Goal: Task Accomplishment & Management: Use online tool/utility

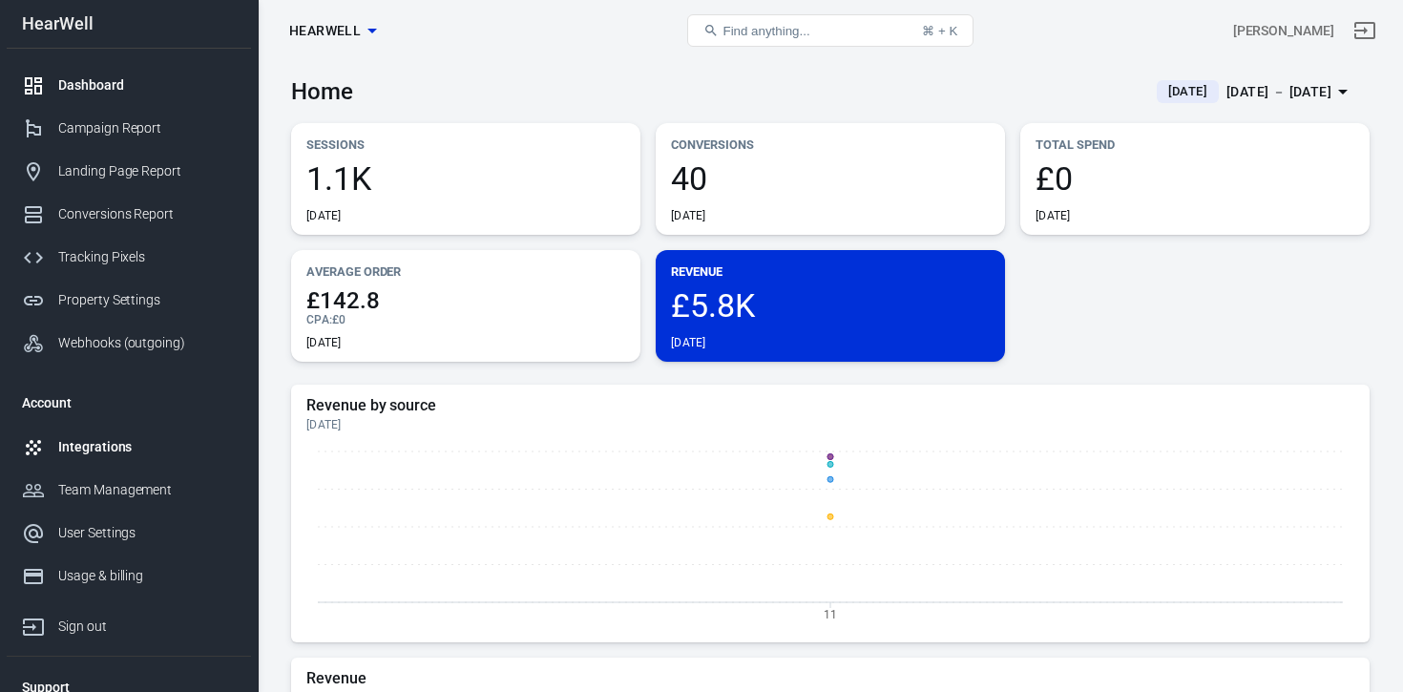
click at [101, 455] on div "Integrations" at bounding box center [147, 447] width 178 height 20
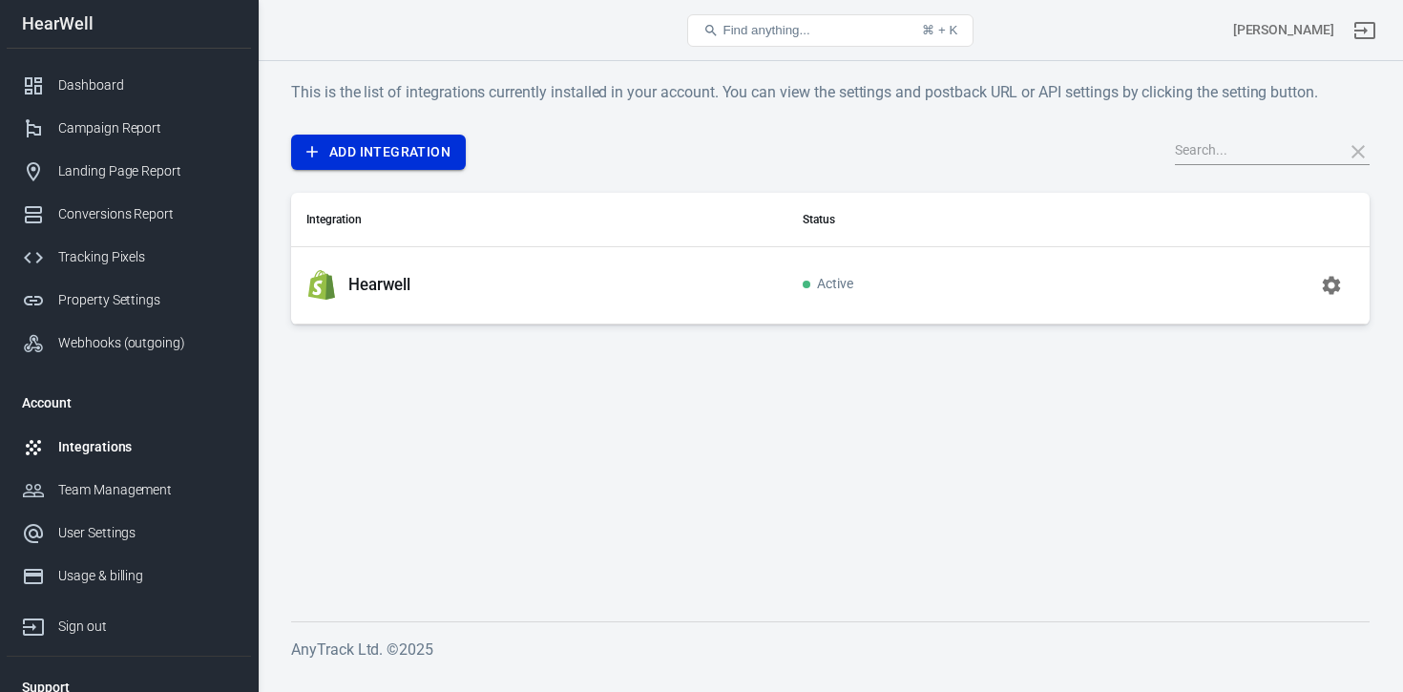
click at [429, 149] on link "Add Integration" at bounding box center [378, 152] width 175 height 35
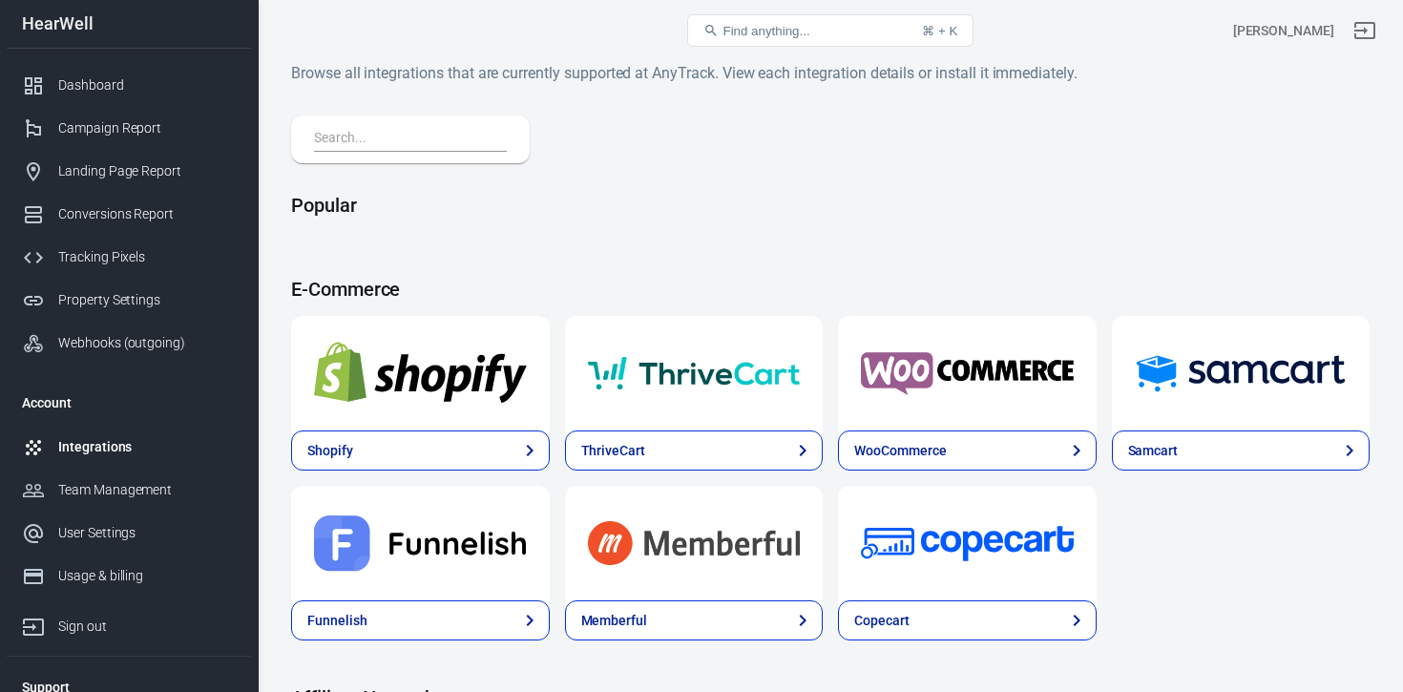
click at [975, 399] on img at bounding box center [967, 373] width 213 height 69
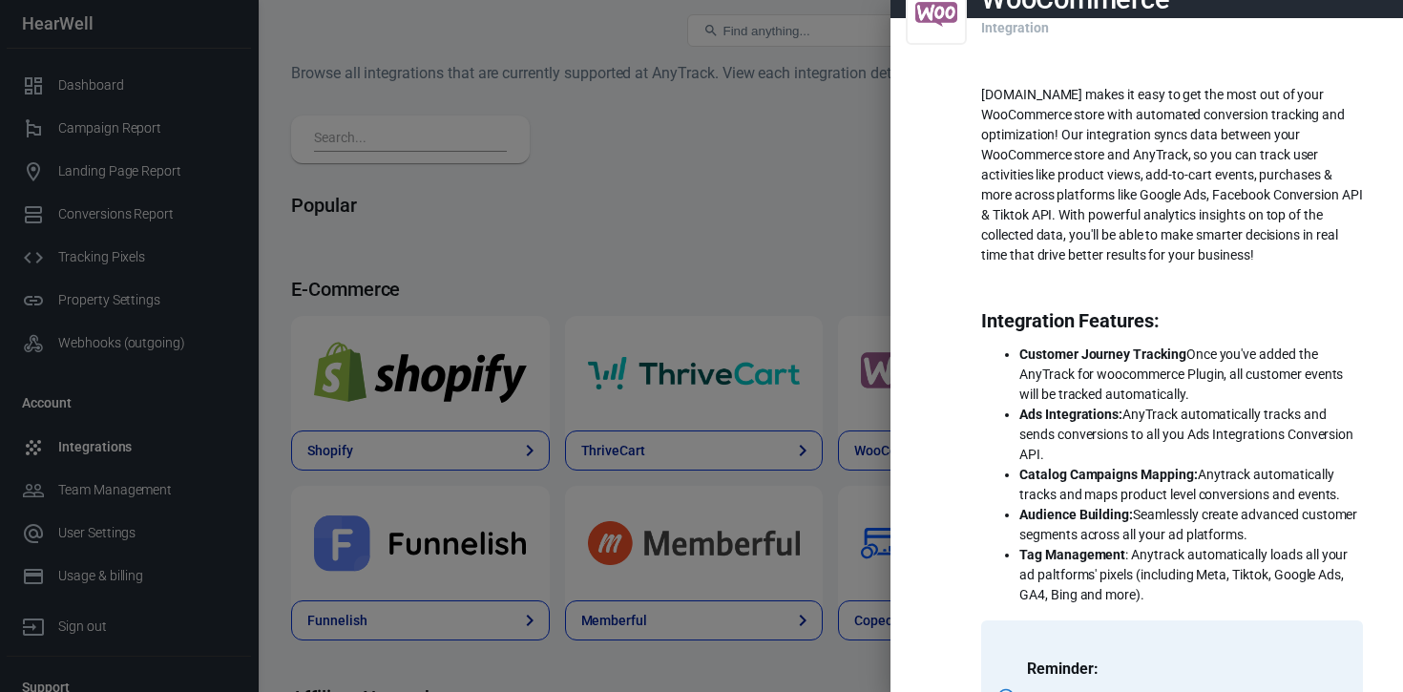
scroll to position [464, 0]
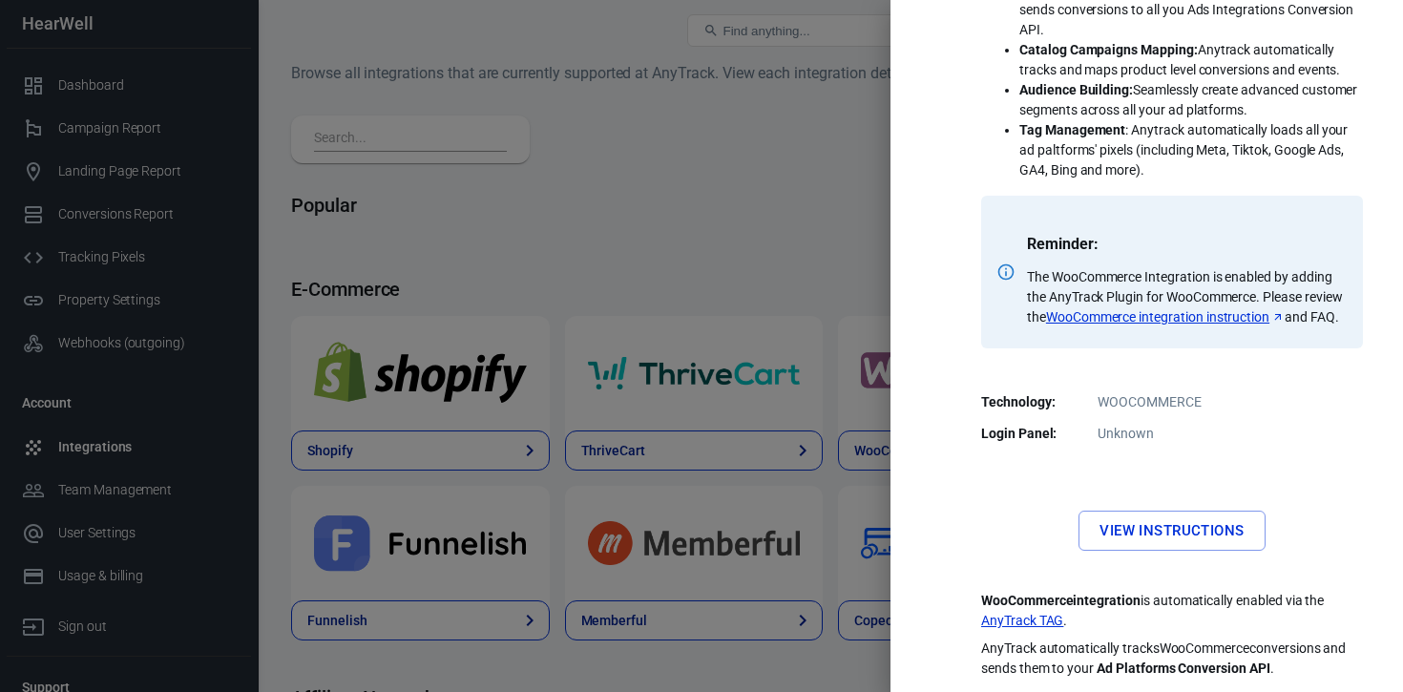
click at [1174, 541] on link "View Instructions" at bounding box center [1172, 531] width 186 height 40
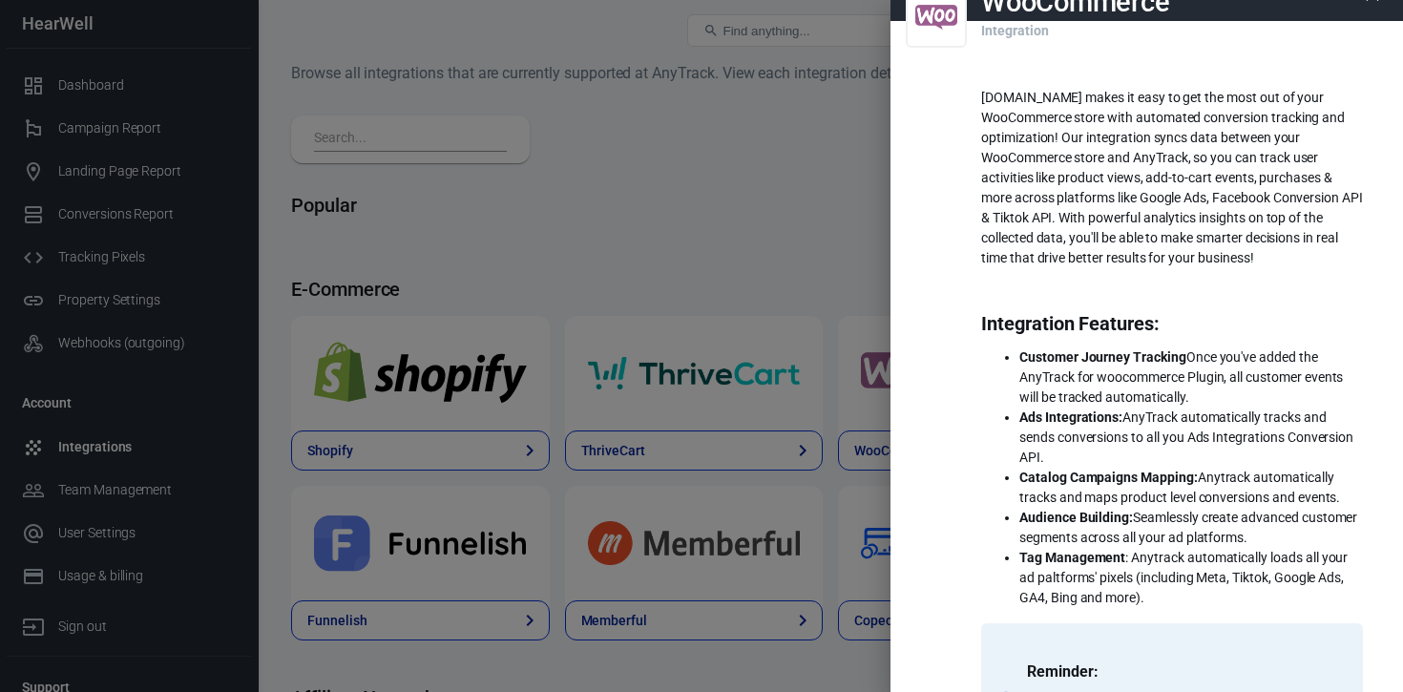
scroll to position [0, 0]
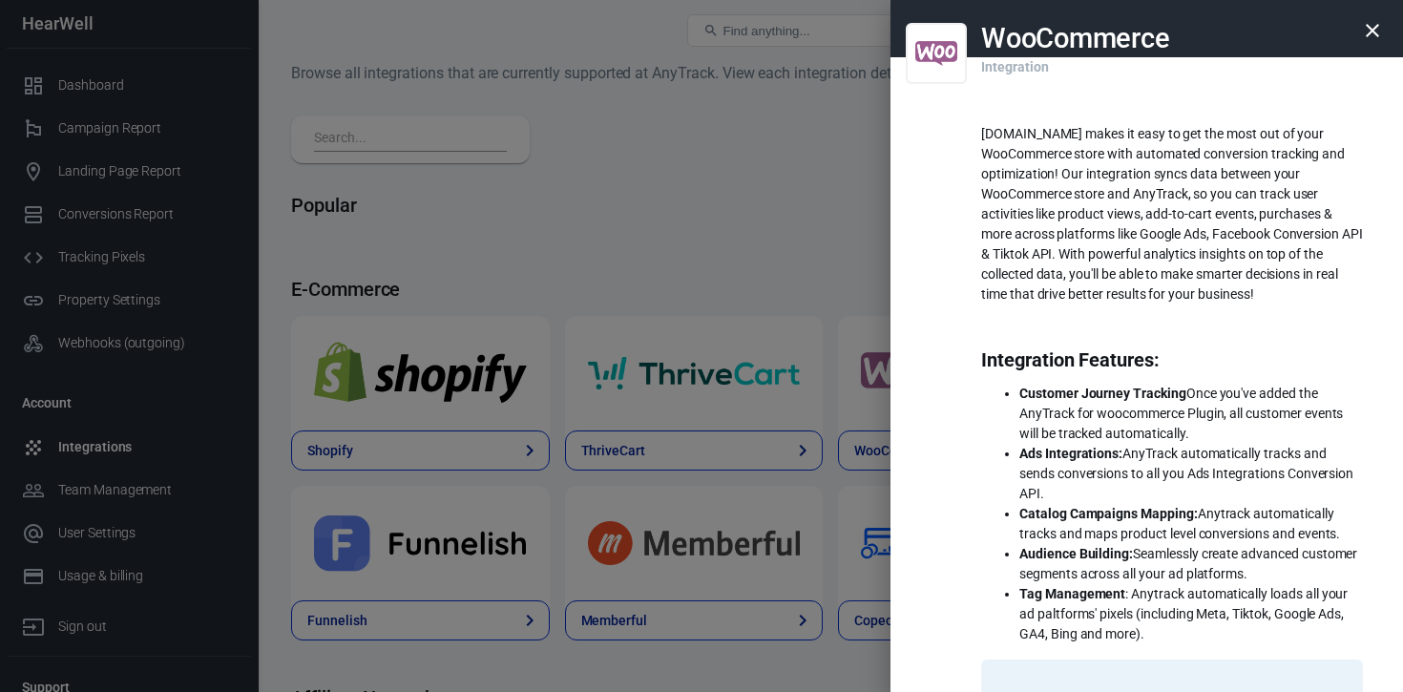
click at [1380, 35] on icon "button" at bounding box center [1372, 30] width 23 height 23
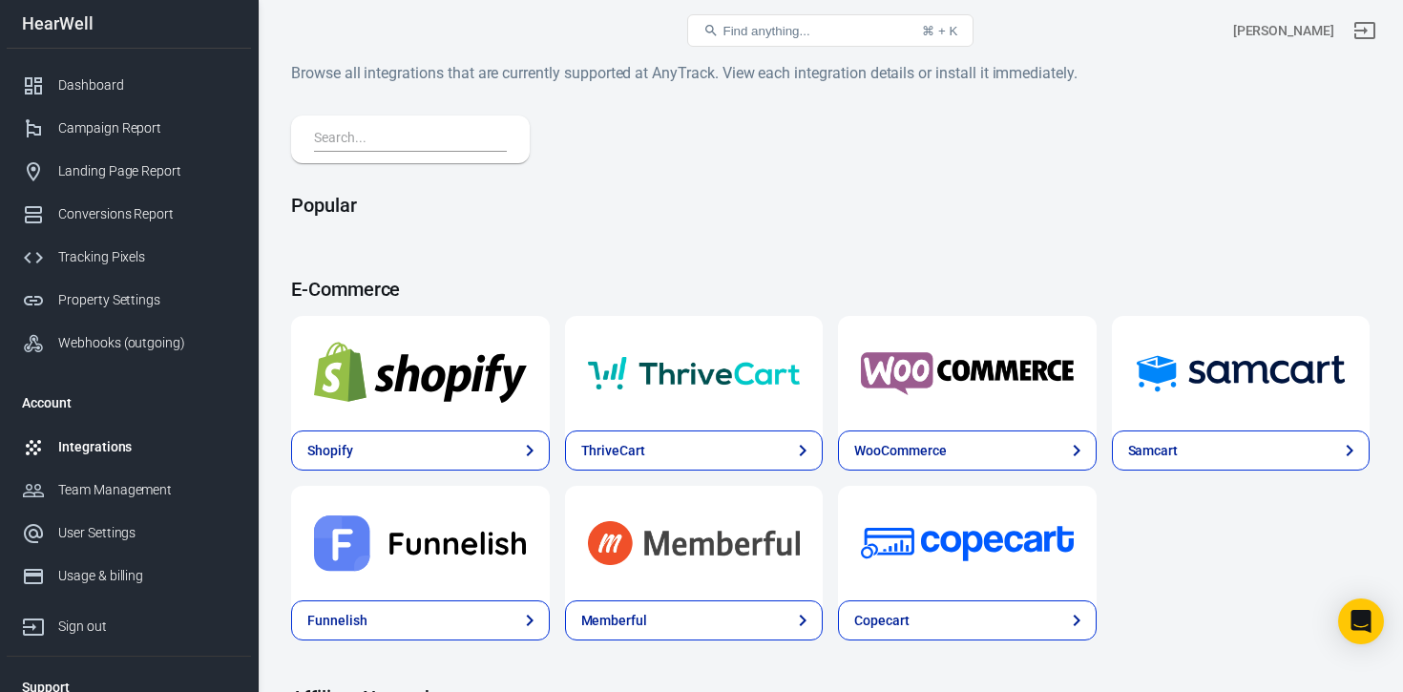
click at [954, 386] on img at bounding box center [967, 373] width 213 height 69
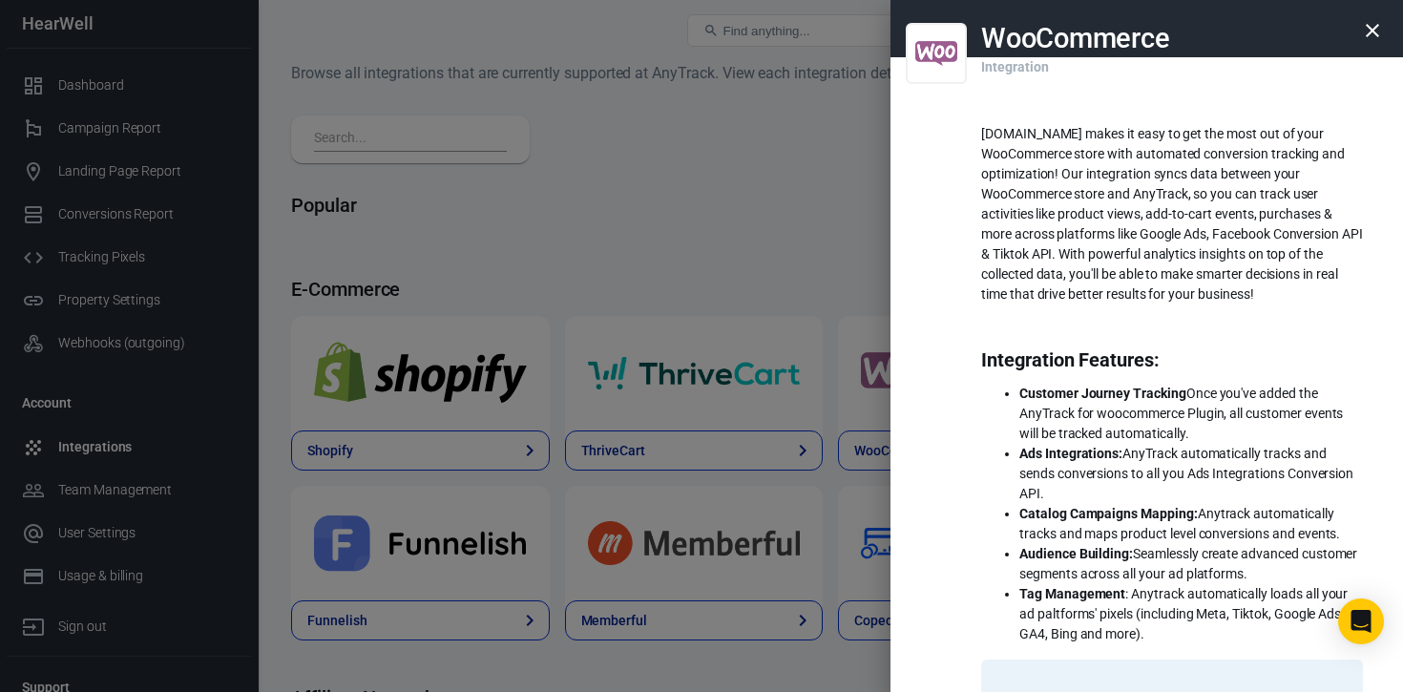
click at [1010, 66] on p "Integration" at bounding box center [1014, 57] width 67 height 39
click at [1363, 37] on icon "button" at bounding box center [1372, 30] width 23 height 23
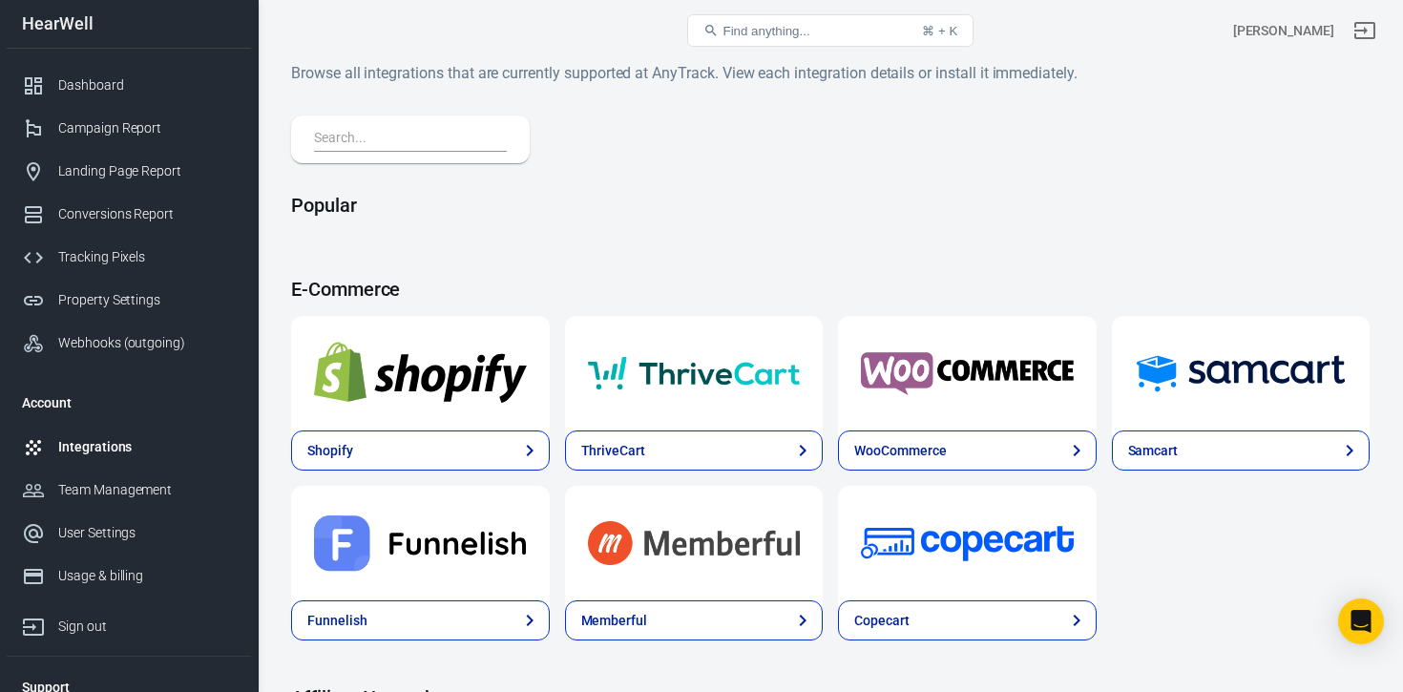
click at [388, 397] on img at bounding box center [420, 373] width 213 height 69
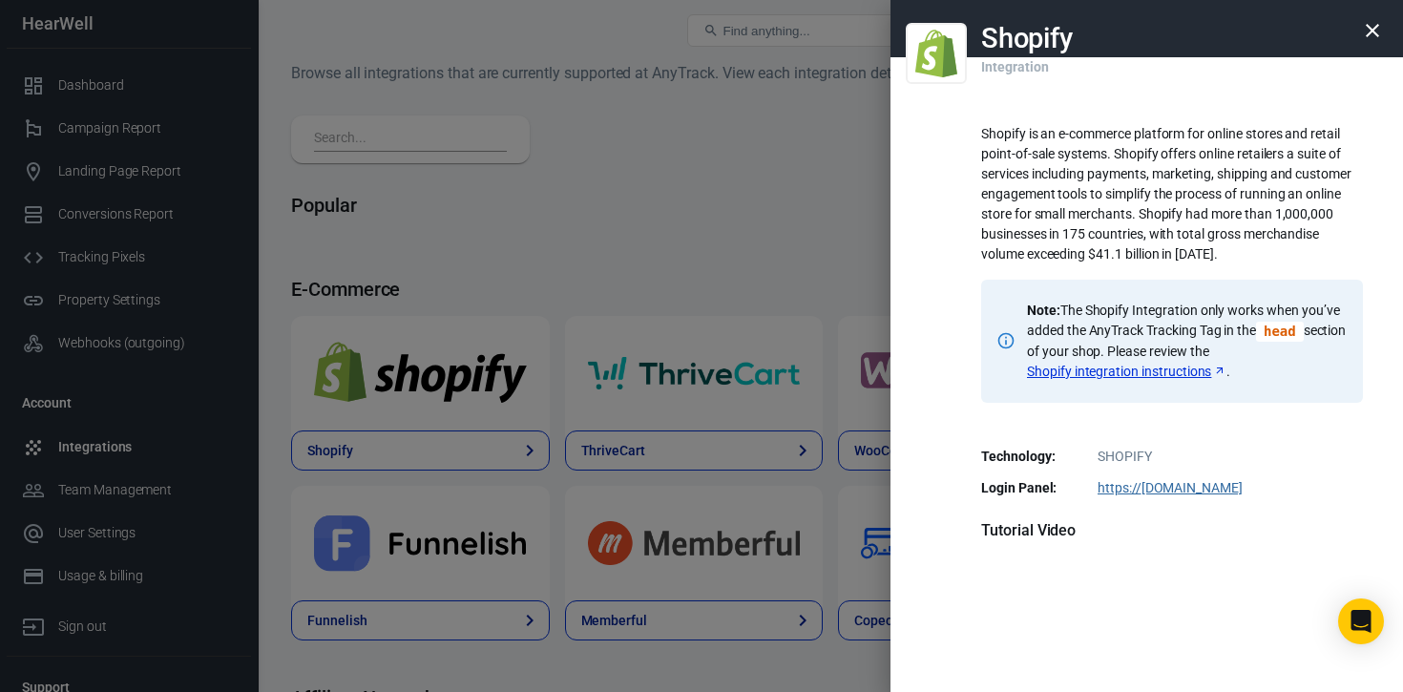
click at [1376, 29] on icon "button" at bounding box center [1372, 30] width 23 height 23
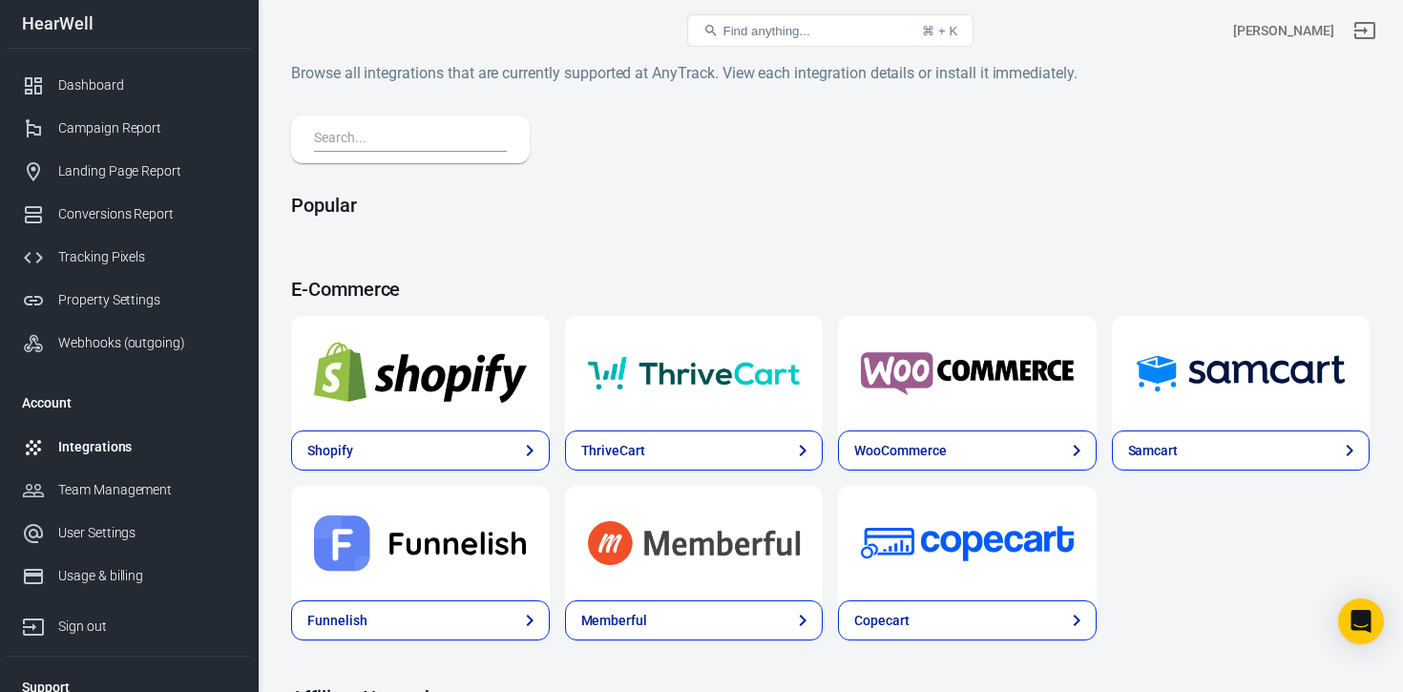
click at [933, 404] on img at bounding box center [967, 373] width 213 height 69
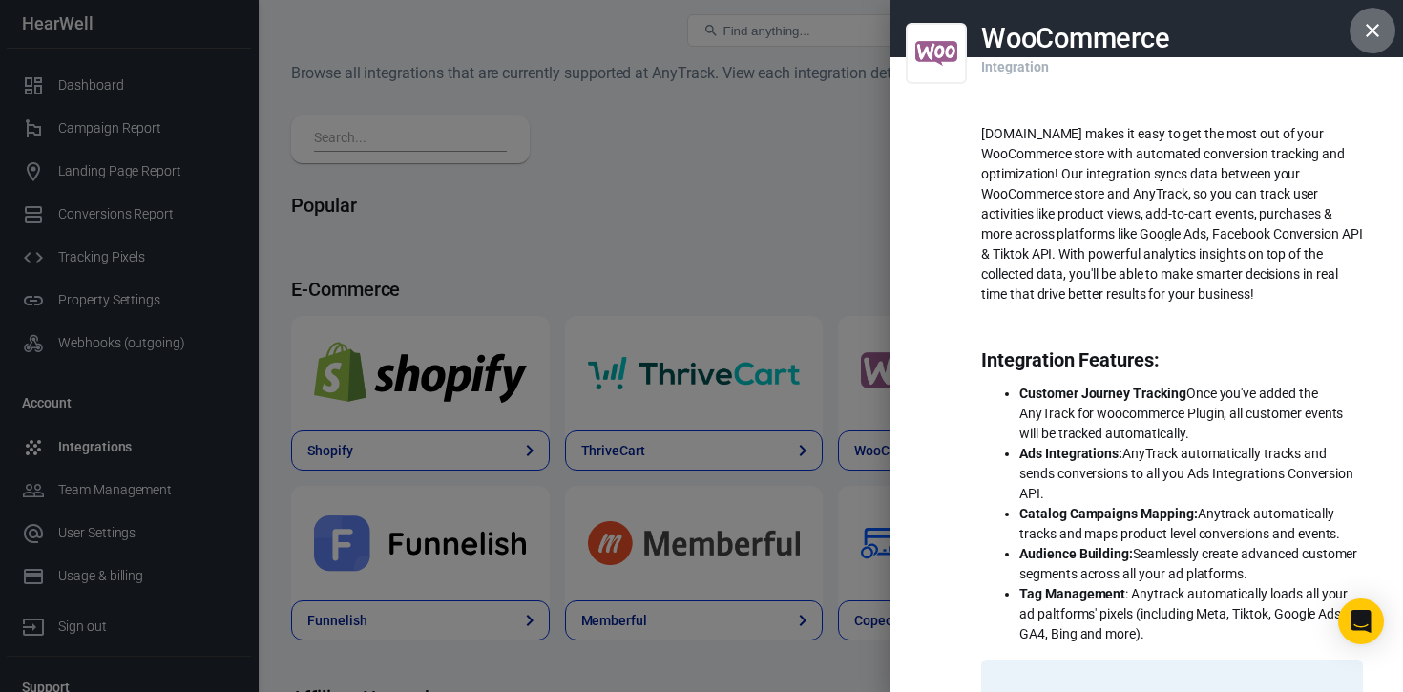
click at [1367, 29] on icon "button" at bounding box center [1372, 30] width 23 height 23
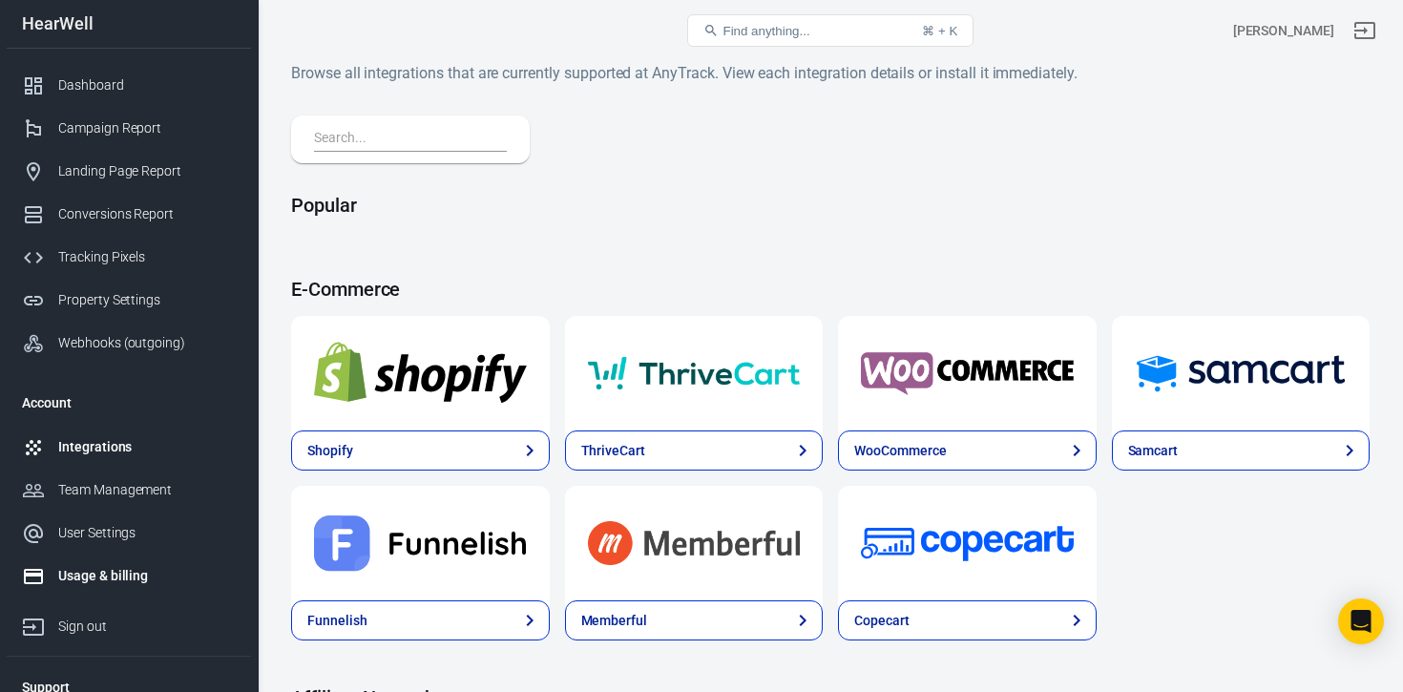
click at [108, 582] on div "Usage & billing" at bounding box center [147, 576] width 178 height 20
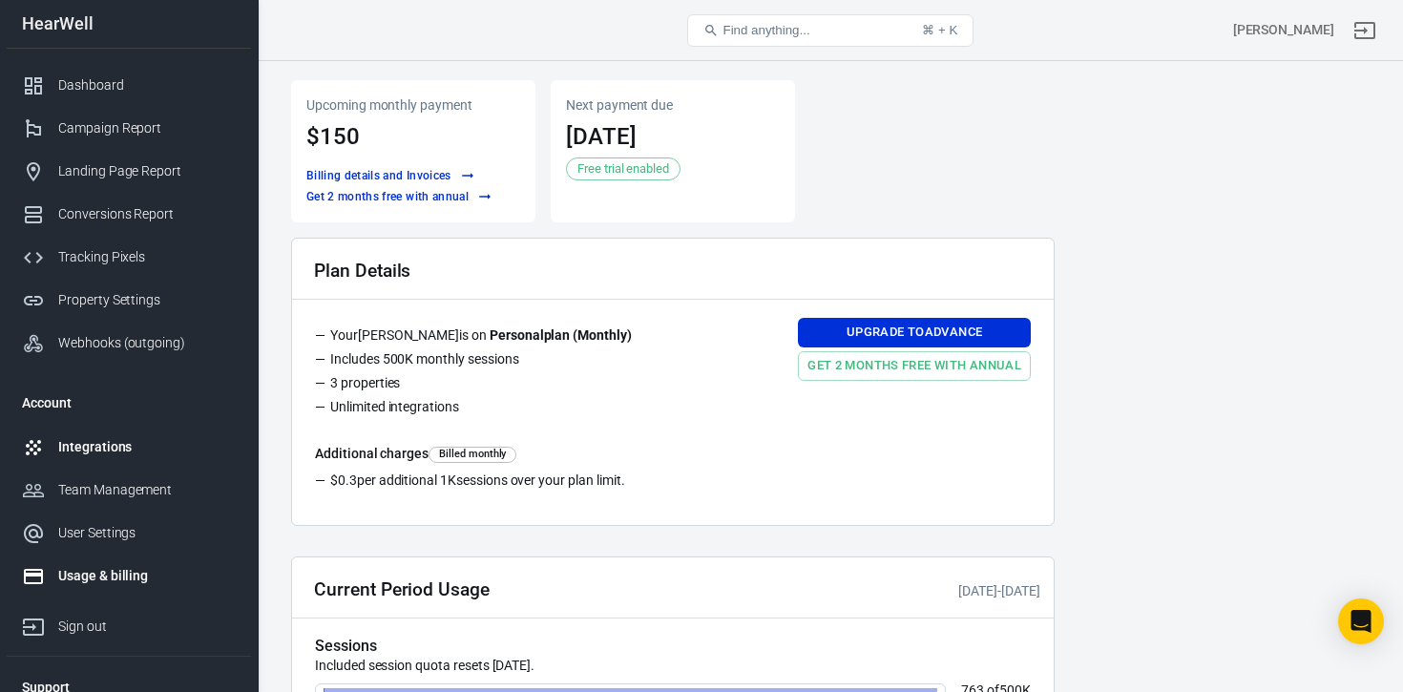
click at [121, 446] on div "Integrations" at bounding box center [147, 447] width 178 height 20
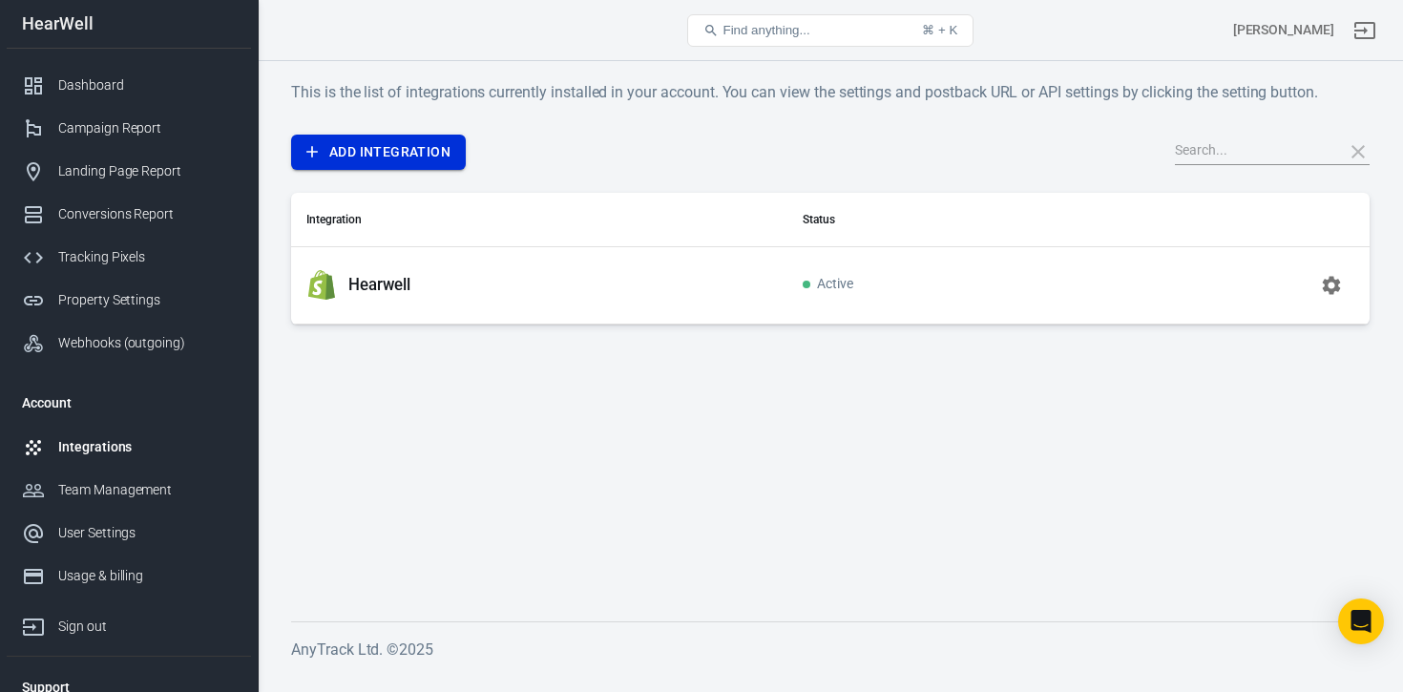
click at [393, 157] on link "Add Integration" at bounding box center [378, 152] width 175 height 35
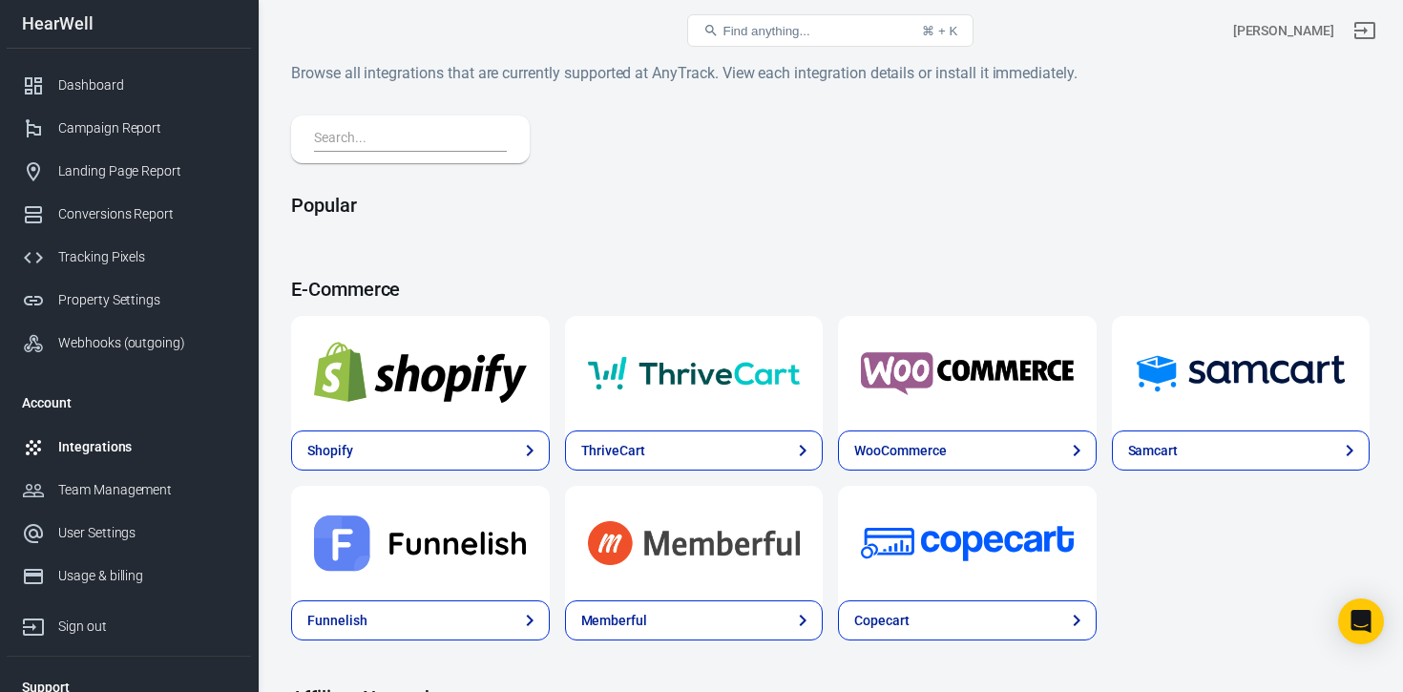
click at [723, 380] on img at bounding box center [694, 373] width 213 height 69
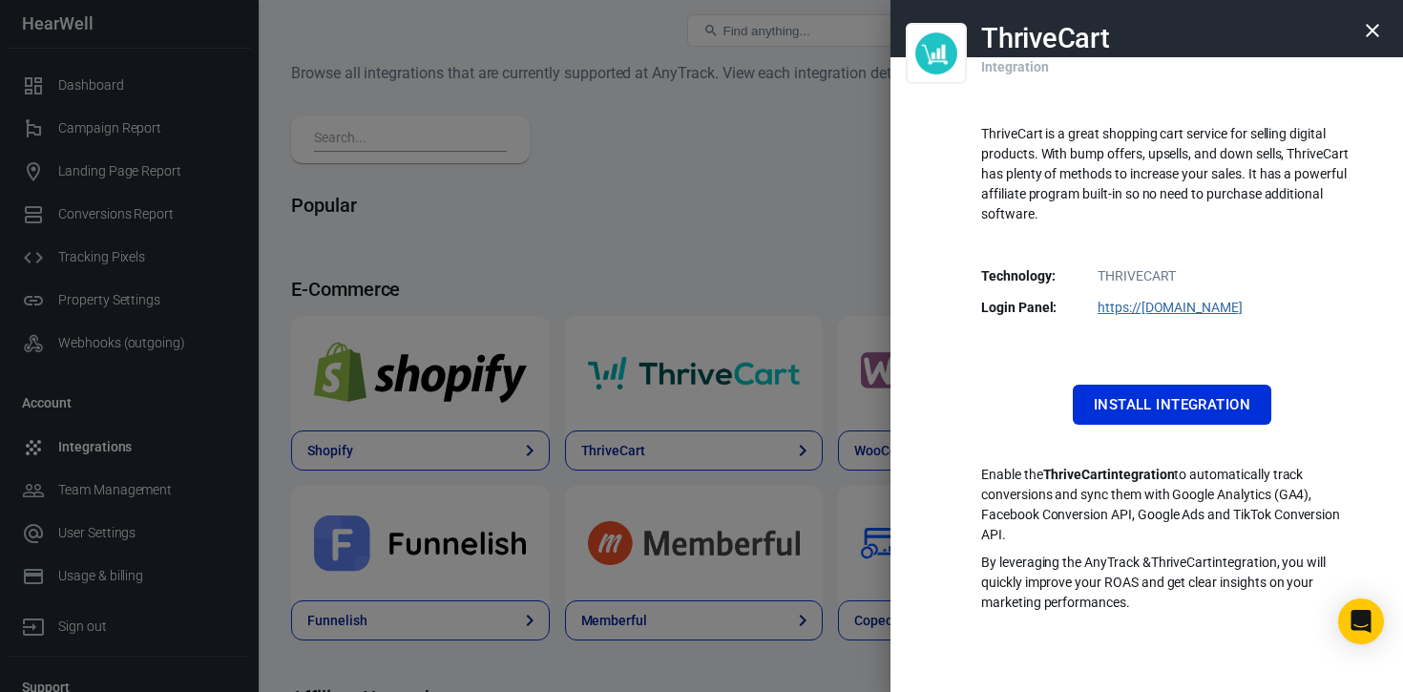
click at [1370, 30] on icon "button" at bounding box center [1372, 30] width 23 height 23
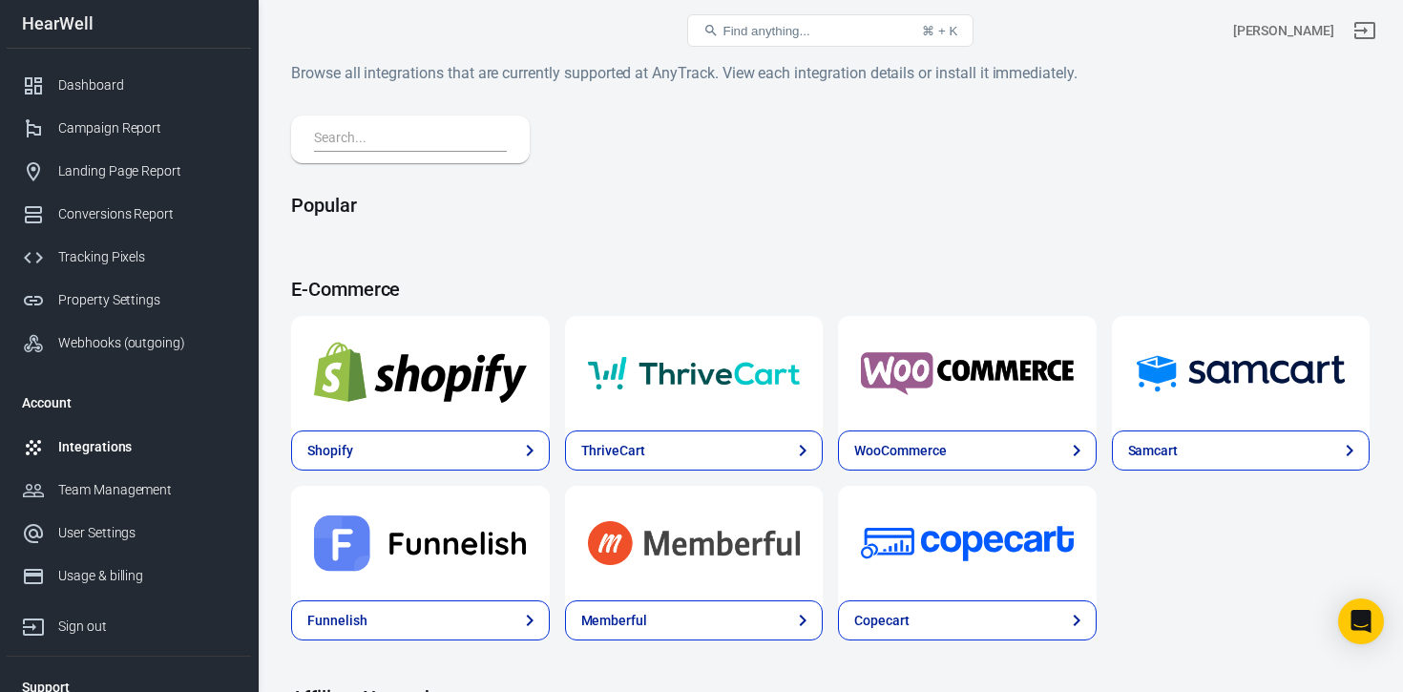
click at [980, 364] on img at bounding box center [967, 373] width 213 height 69
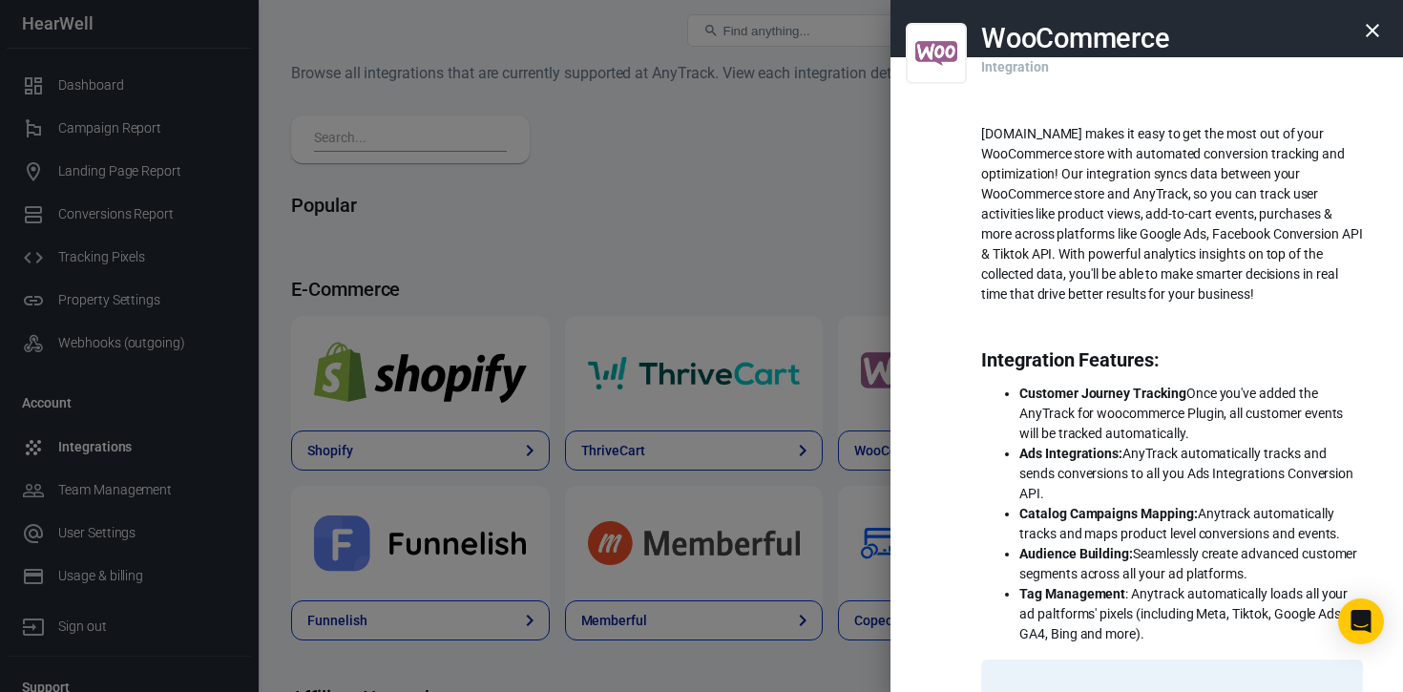
scroll to position [464, 0]
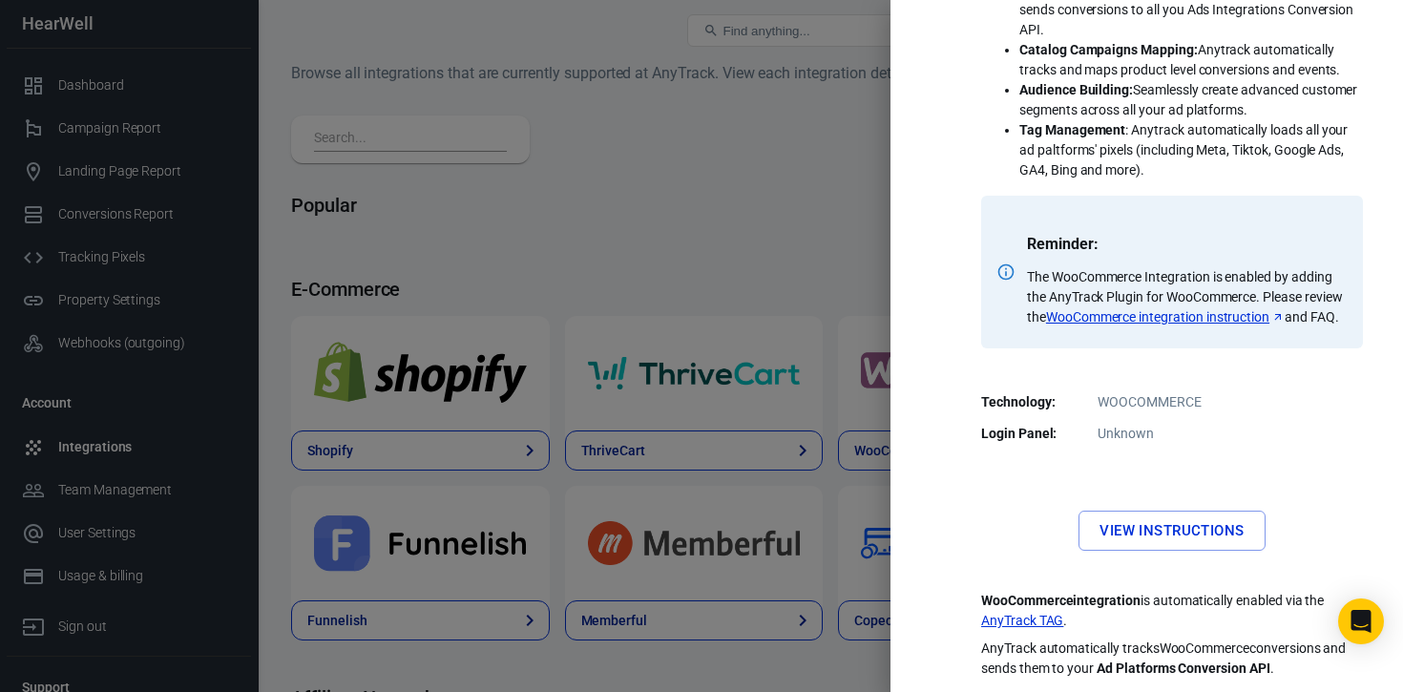
click at [1168, 323] on link "WooCommerce integration instruction" at bounding box center [1165, 317] width 239 height 20
